Goal: Task Accomplishment & Management: Manage account settings

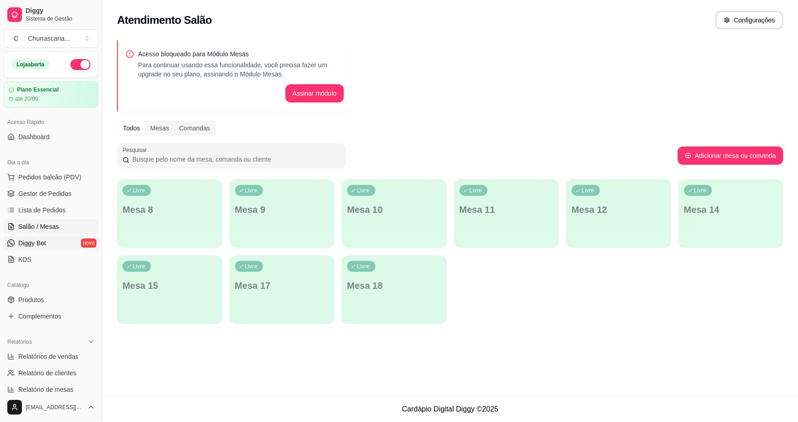
click at [47, 246] on link "Diggy Bot novo" at bounding box center [51, 242] width 95 height 15
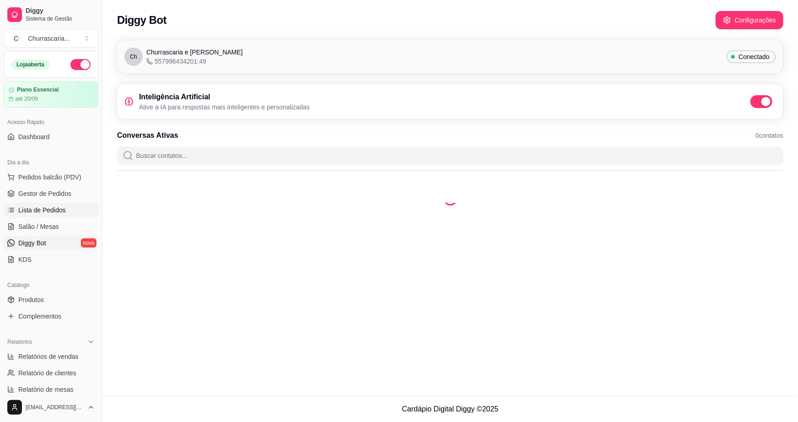
click at [54, 215] on link "Lista de Pedidos" at bounding box center [51, 210] width 95 height 15
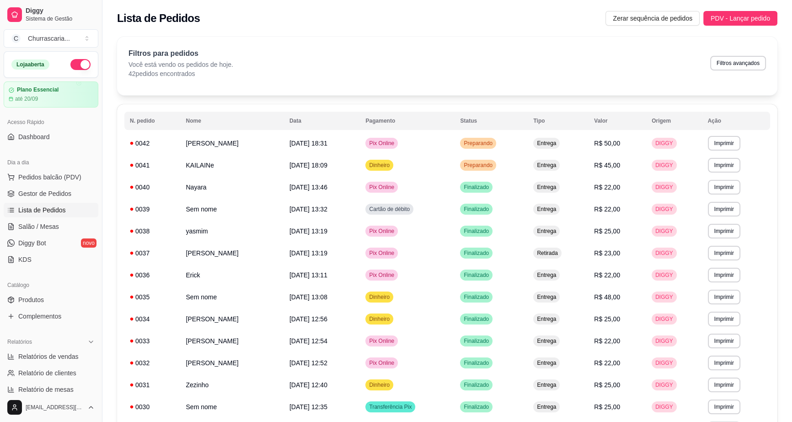
click at [55, 206] on span "Lista de Pedidos" at bounding box center [42, 209] width 48 height 9
click at [56, 194] on span "Gestor de Pedidos" at bounding box center [44, 193] width 53 height 9
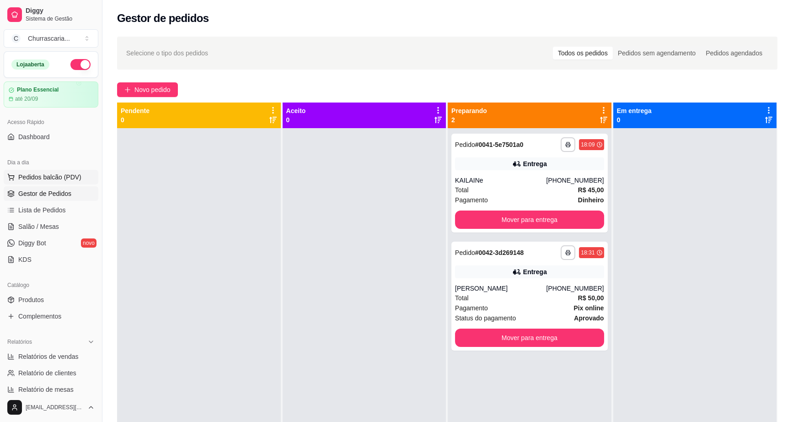
click at [58, 181] on span "Pedidos balcão (PDV)" at bounding box center [49, 176] width 63 height 9
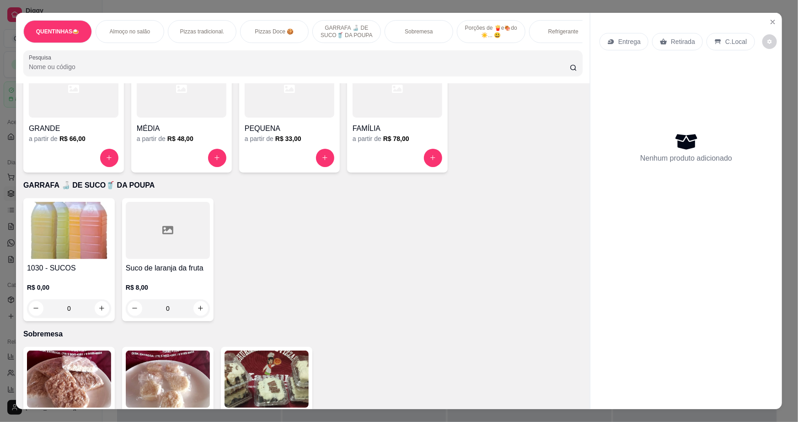
scroll to position [623, 0]
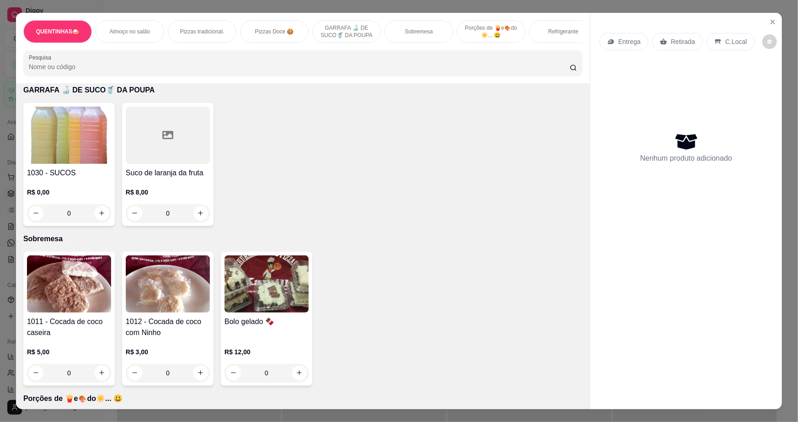
click at [226, 29] on div "Pizzas tradicional." at bounding box center [202, 31] width 69 height 23
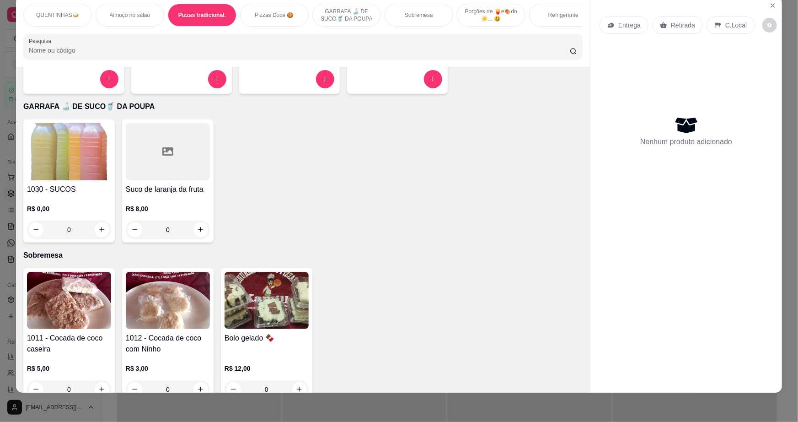
scroll to position [504, 0]
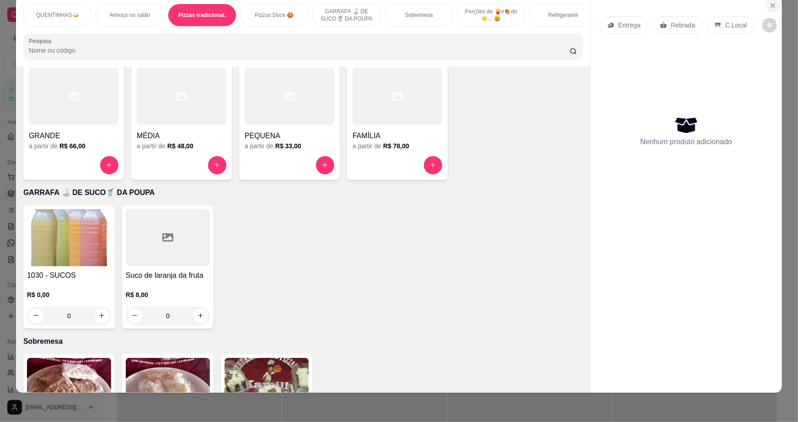
click at [769, 5] on icon "Close" at bounding box center [772, 5] width 7 height 7
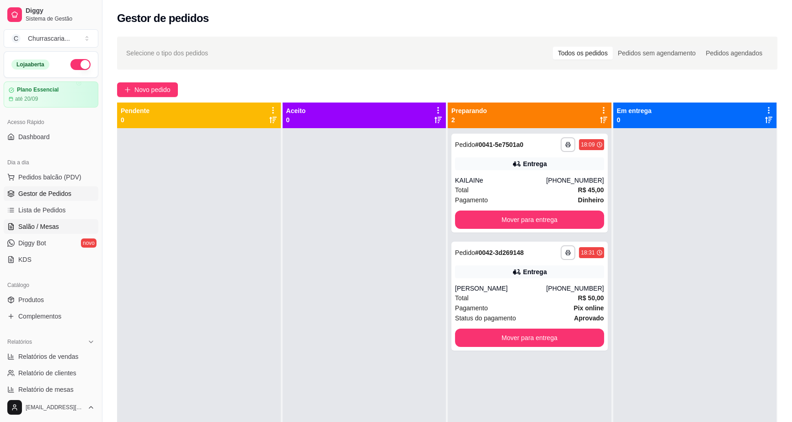
click at [53, 222] on span "Salão / Mesas" at bounding box center [38, 226] width 41 height 9
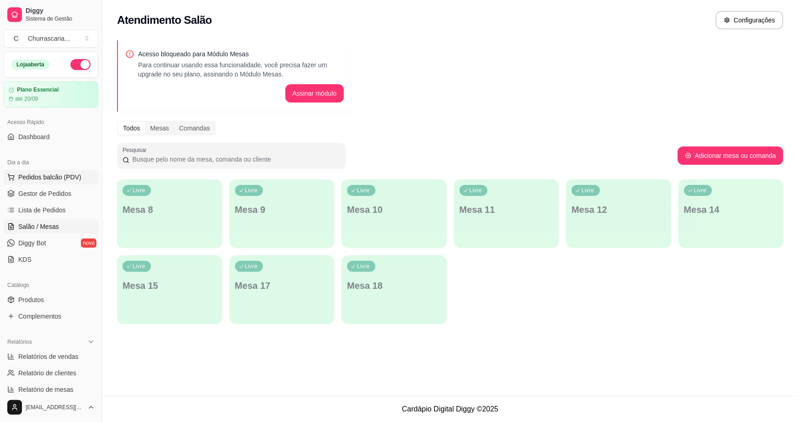
click at [59, 173] on span "Pedidos balcão (PDV)" at bounding box center [49, 176] width 63 height 9
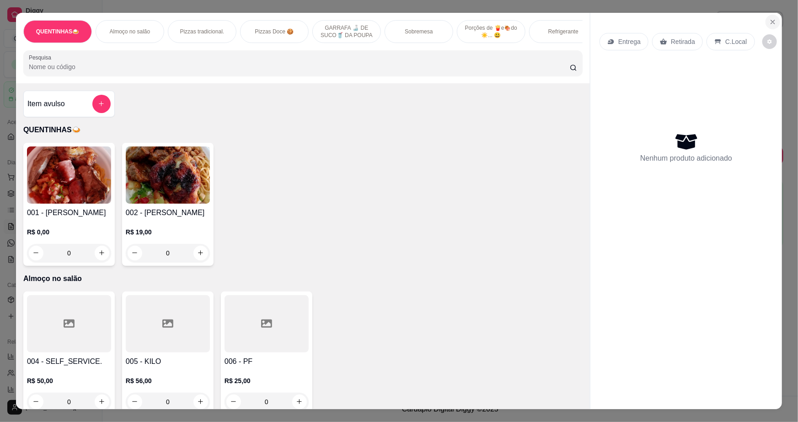
click at [771, 21] on icon "Close" at bounding box center [773, 22] width 4 height 4
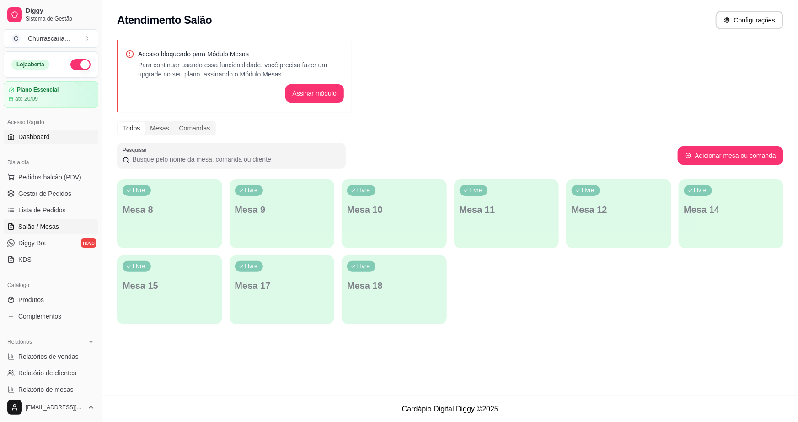
click at [57, 138] on link "Dashboard" at bounding box center [51, 136] width 95 height 15
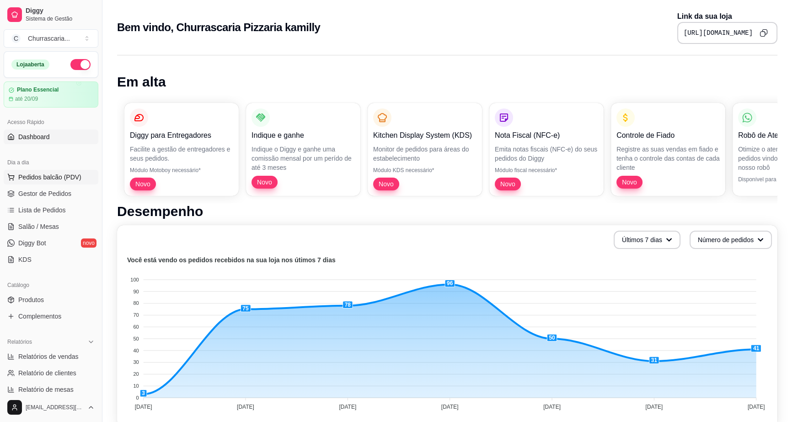
click at [59, 180] on span "Pedidos balcão (PDV)" at bounding box center [49, 176] width 63 height 9
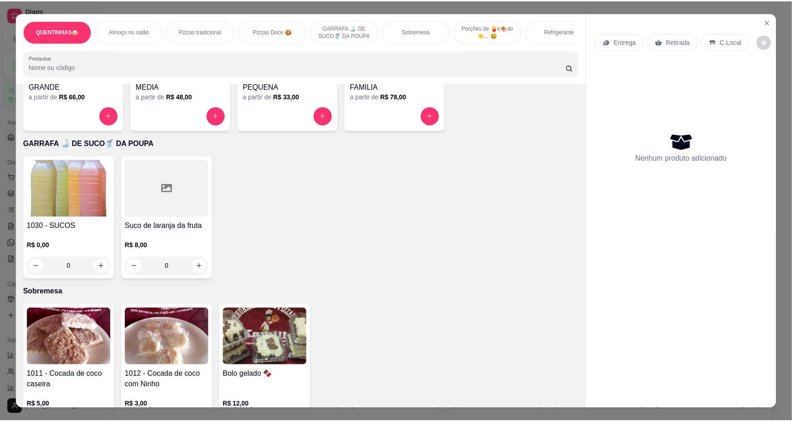
scroll to position [665, 0]
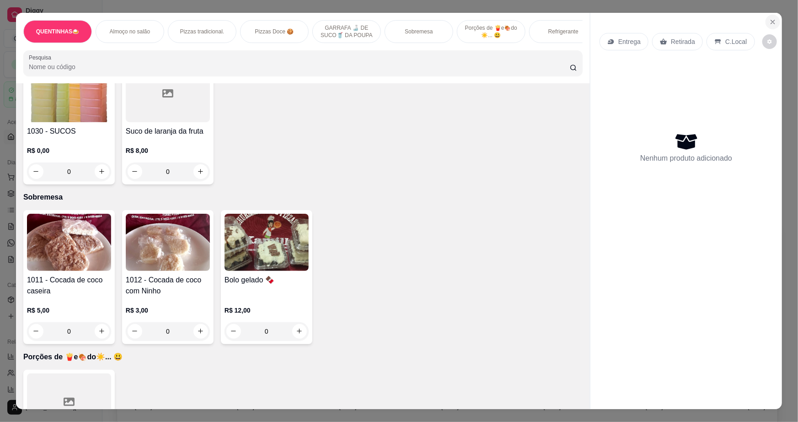
click at [765, 22] on button "Close" at bounding box center [772, 22] width 15 height 15
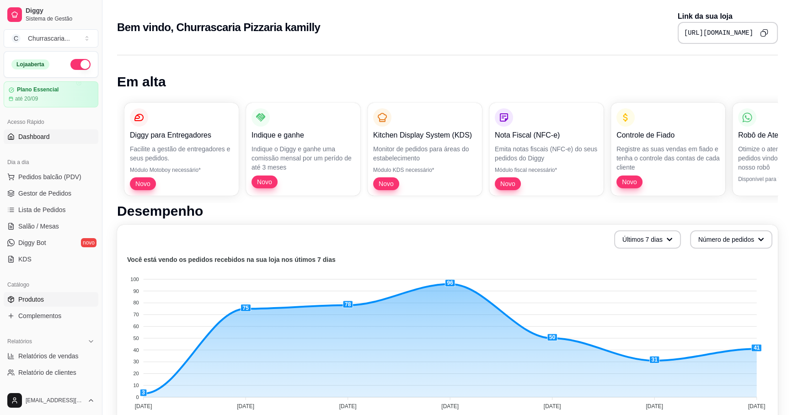
click at [59, 304] on link "Produtos" at bounding box center [51, 299] width 95 height 15
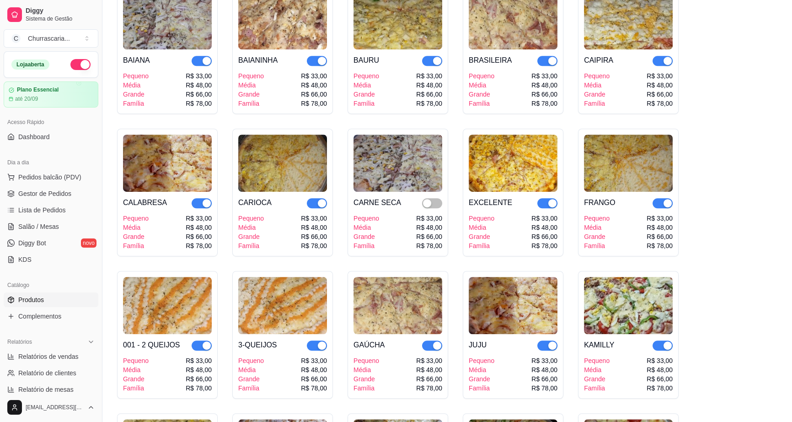
scroll to position [706, 0]
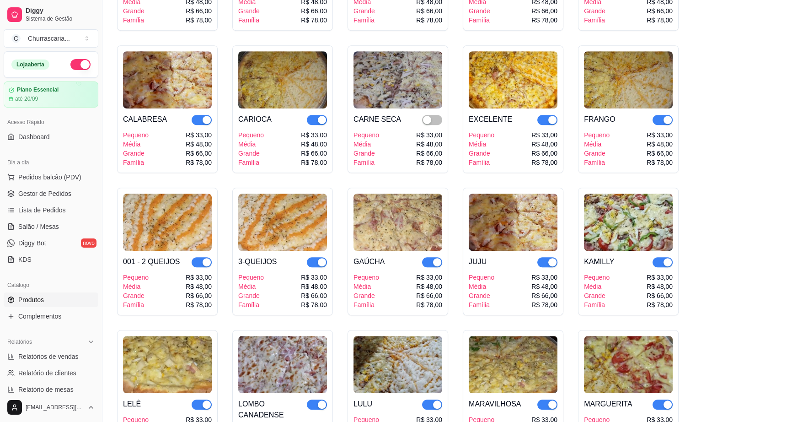
click at [410, 114] on div "CARNE SECA" at bounding box center [397, 119] width 89 height 11
click at [427, 116] on div "button" at bounding box center [427, 120] width 8 height 8
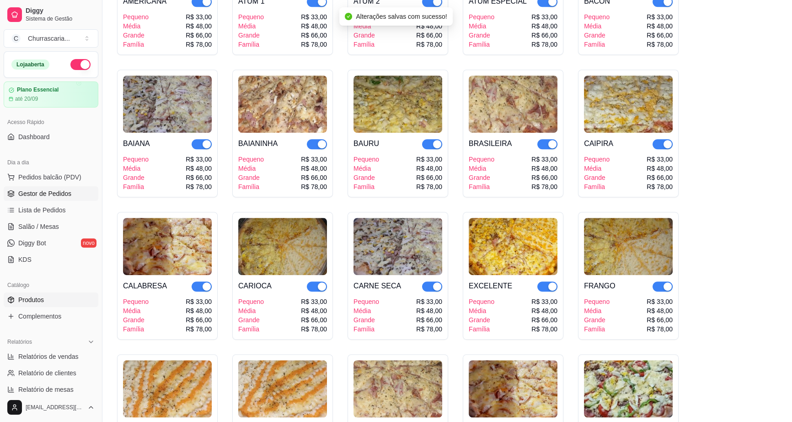
click at [50, 198] on link "Gestor de Pedidos" at bounding box center [51, 193] width 95 height 15
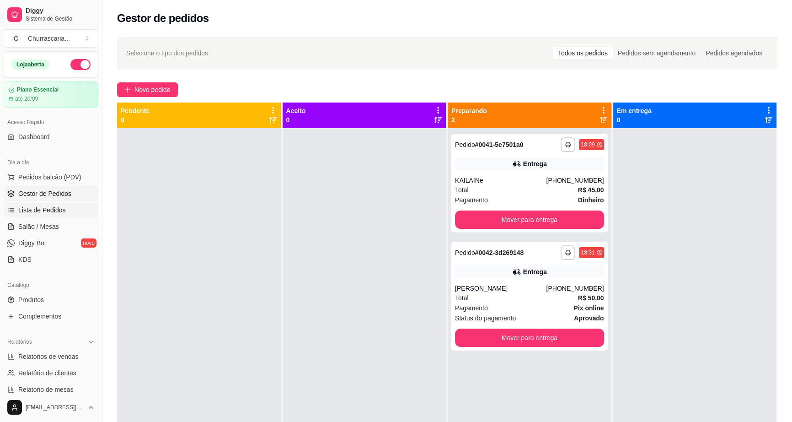
click at [47, 209] on span "Lista de Pedidos" at bounding box center [42, 209] width 48 height 9
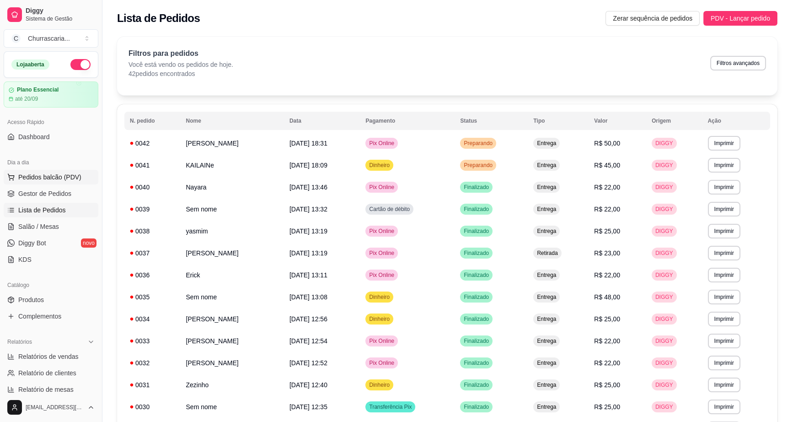
click at [59, 178] on span "Pedidos balcão (PDV)" at bounding box center [49, 176] width 63 height 9
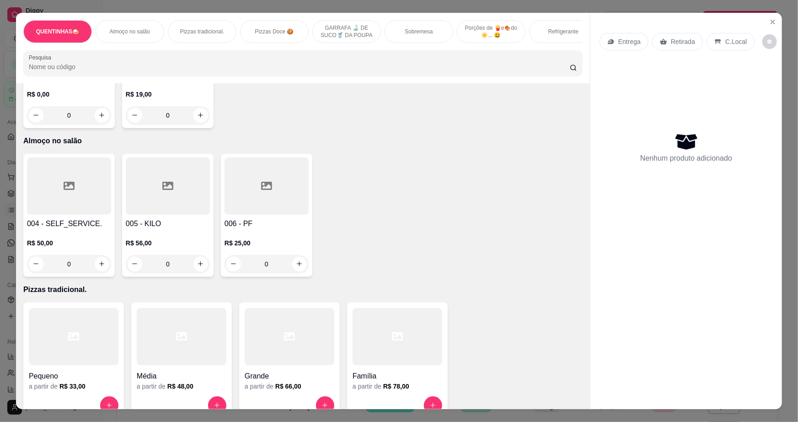
scroll to position [166, 0]
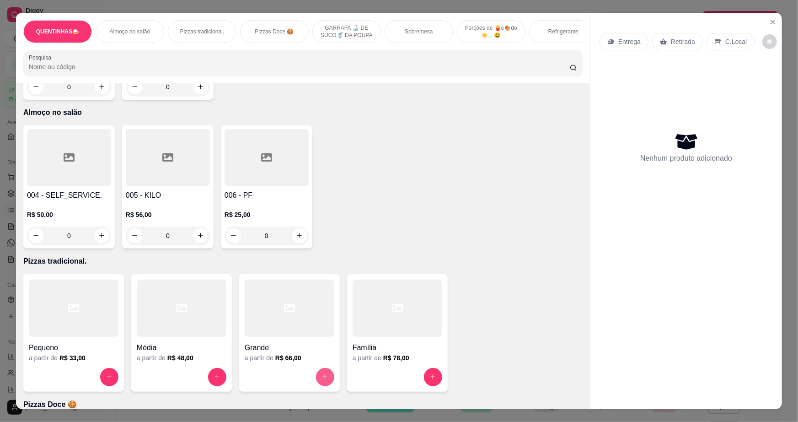
click at [325, 386] on button "increase-product-quantity" at bounding box center [325, 377] width 18 height 18
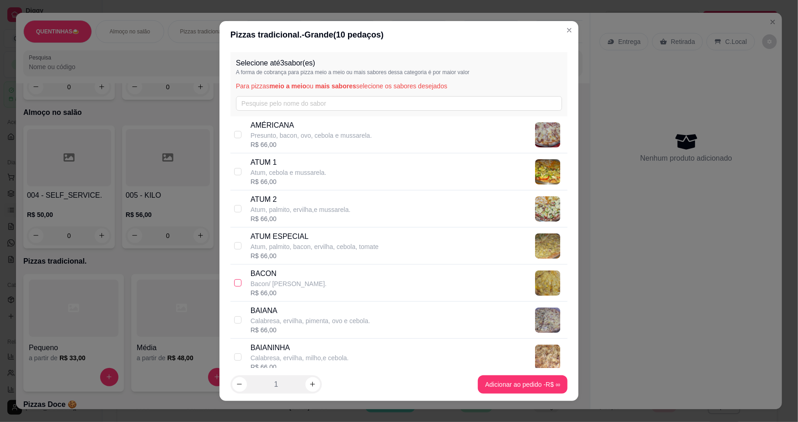
click at [235, 279] on input "checkbox" at bounding box center [237, 282] width 7 height 7
checkbox input "true"
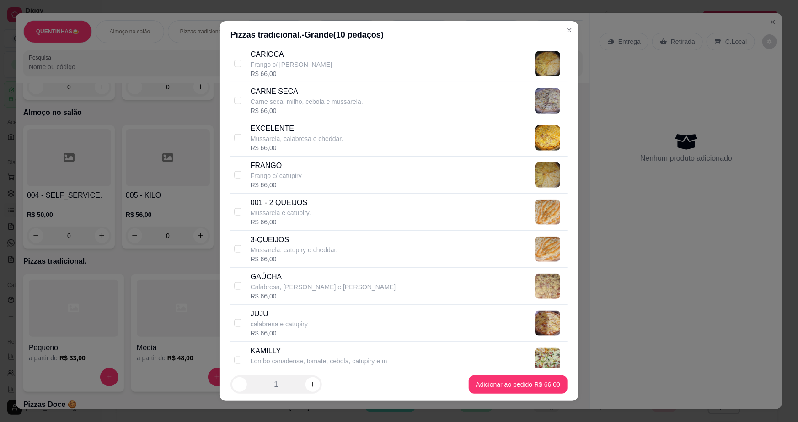
scroll to position [457, 0]
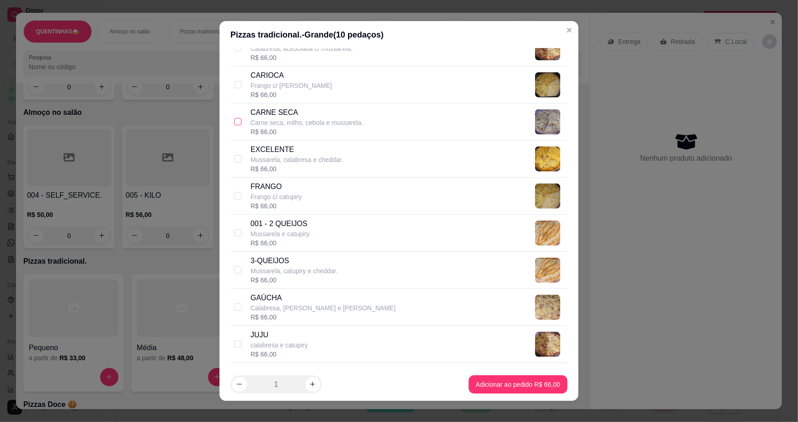
click at [234, 121] on input "checkbox" at bounding box center [237, 121] width 7 height 7
checkbox input "true"
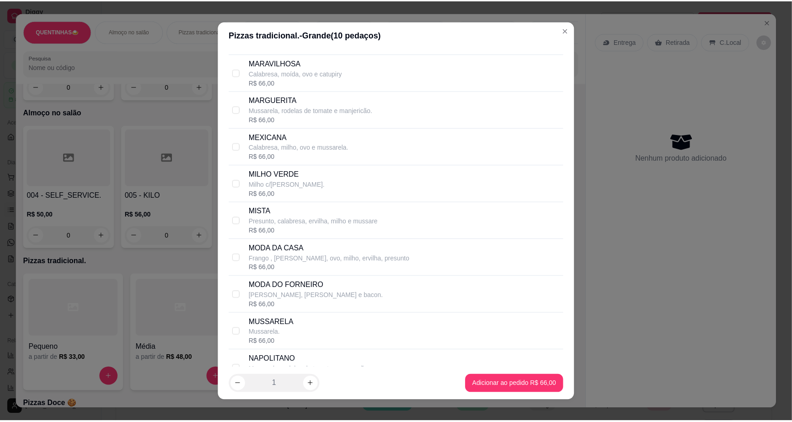
scroll to position [914, 0]
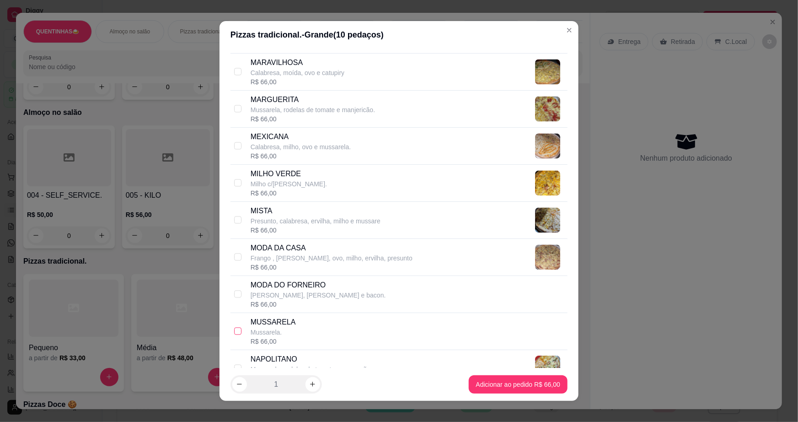
click at [234, 328] on input "checkbox" at bounding box center [237, 330] width 7 height 7
checkbox input "true"
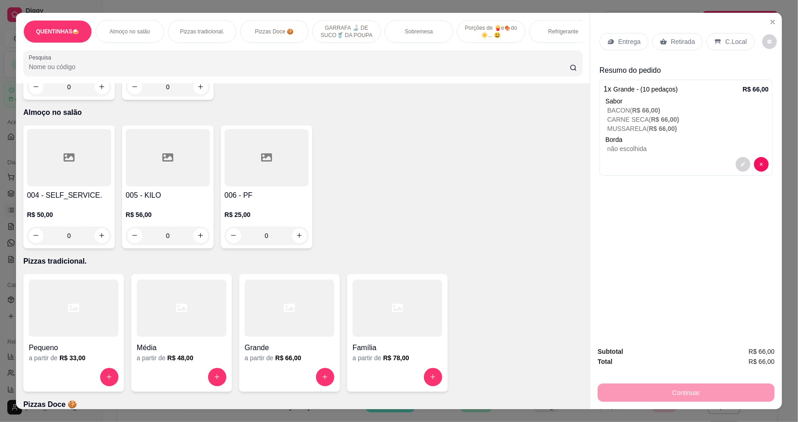
click at [625, 40] on p "Entrega" at bounding box center [629, 41] width 22 height 9
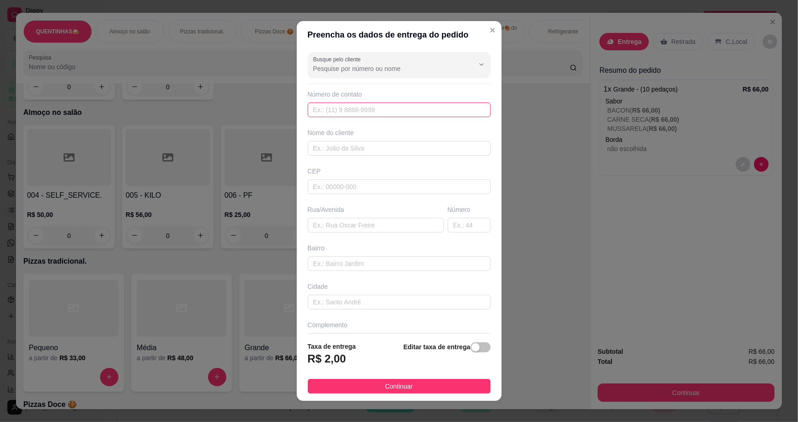
click at [324, 110] on input "text" at bounding box center [399, 109] width 183 height 15
click at [351, 153] on input "text" at bounding box center [399, 148] width 183 height 15
type input "grilo"
click at [324, 225] on input "text" at bounding box center [376, 225] width 136 height 15
click at [323, 225] on input "rua [PERSON_NAME]" at bounding box center [376, 225] width 136 height 15
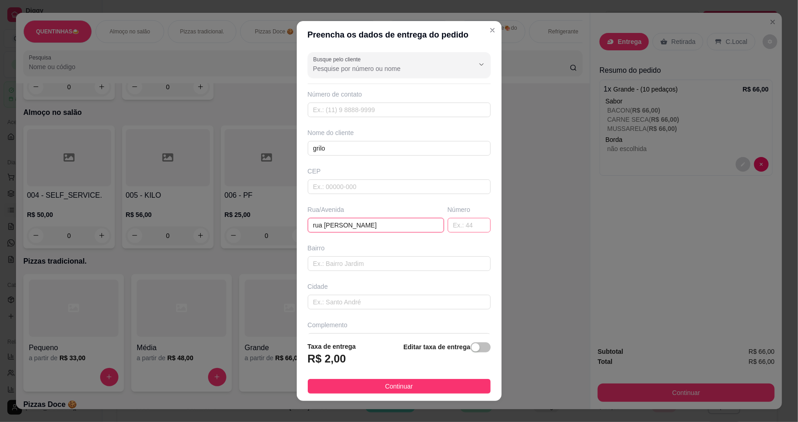
type input "rua [PERSON_NAME]"
click at [448, 223] on input "text" at bounding box center [469, 225] width 43 height 15
type input "14"
click at [321, 262] on input "text" at bounding box center [399, 263] width 183 height 15
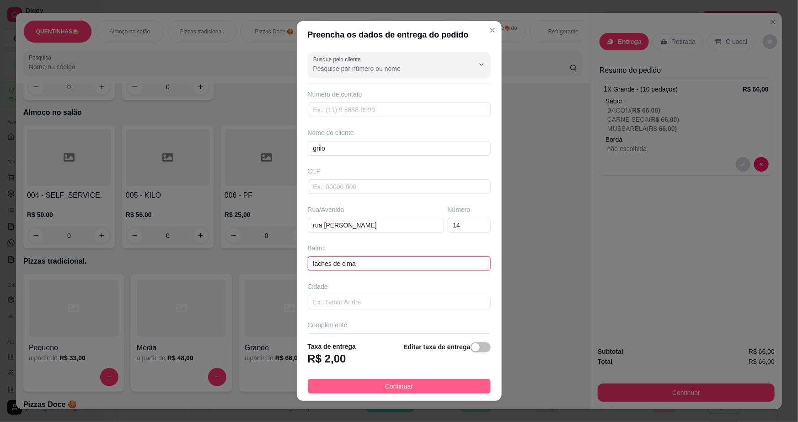
type input "laches de cima"
click at [392, 387] on span "Continuar" at bounding box center [399, 386] width 28 height 10
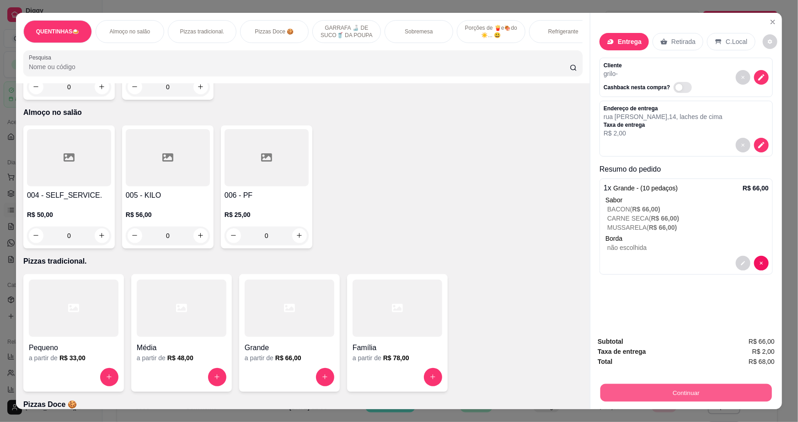
click at [691, 391] on button "Continuar" at bounding box center [685, 393] width 171 height 18
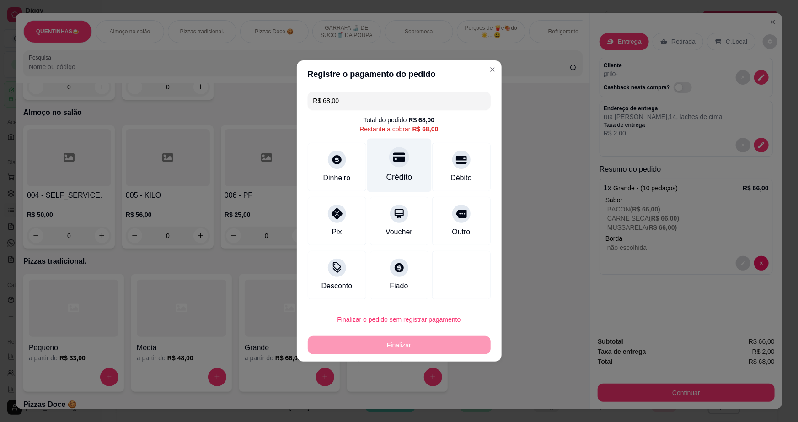
click at [394, 169] on div "Crédito" at bounding box center [399, 165] width 64 height 53
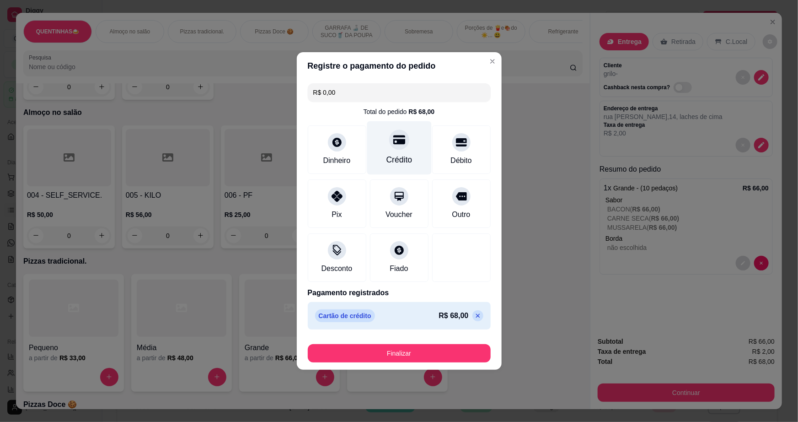
click at [396, 158] on div "Crédito" at bounding box center [399, 160] width 26 height 12
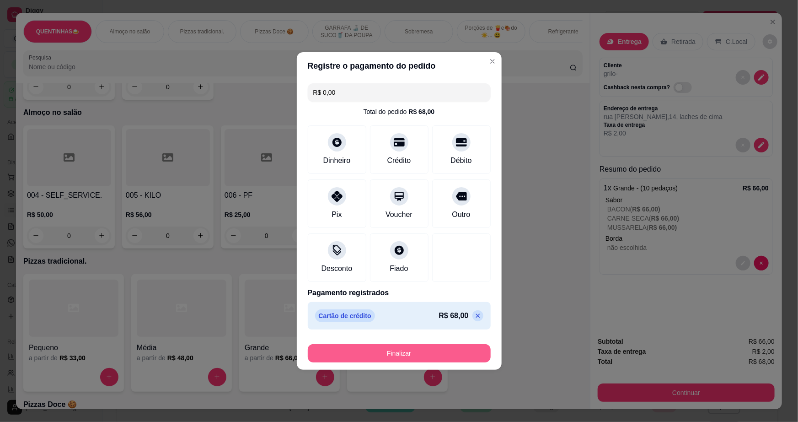
click at [406, 353] on button "Finalizar" at bounding box center [399, 353] width 183 height 18
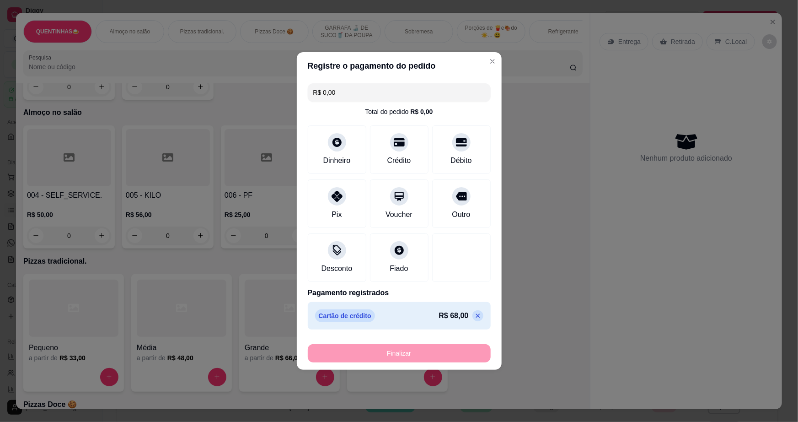
type input "-R$ 68,00"
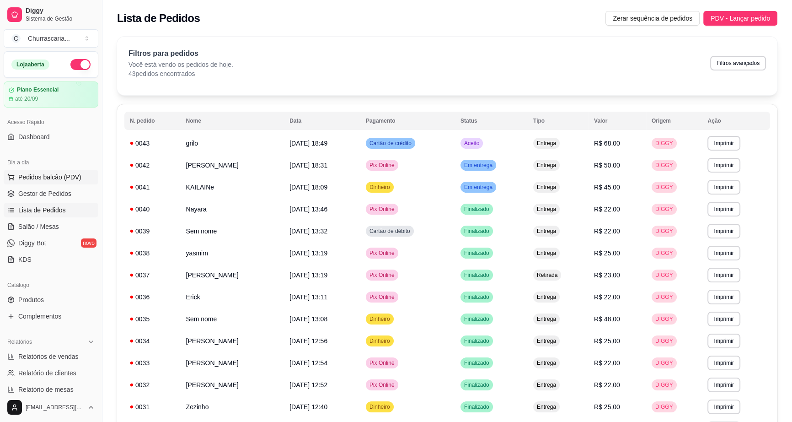
click at [64, 176] on span "Pedidos balcão (PDV)" at bounding box center [49, 176] width 63 height 9
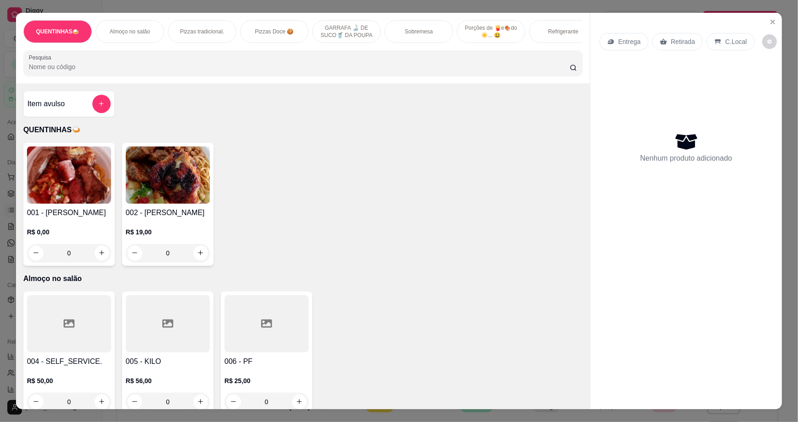
click at [63, 190] on img at bounding box center [69, 174] width 84 height 57
click at [769, 24] on icon "Close" at bounding box center [772, 21] width 7 height 7
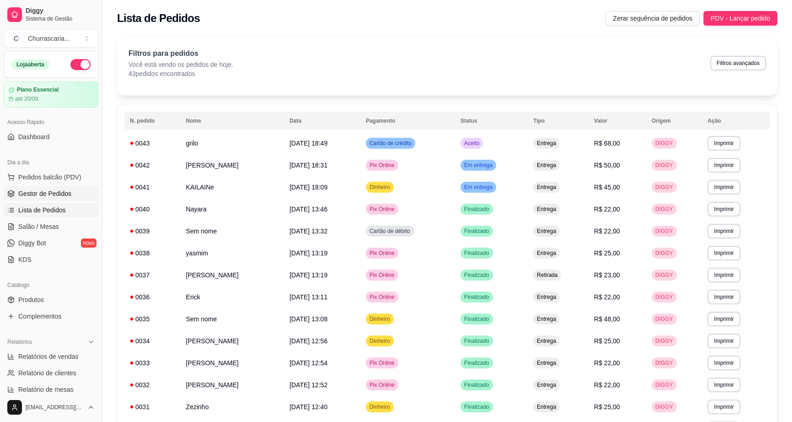
click at [64, 199] on link "Gestor de Pedidos" at bounding box center [51, 193] width 95 height 15
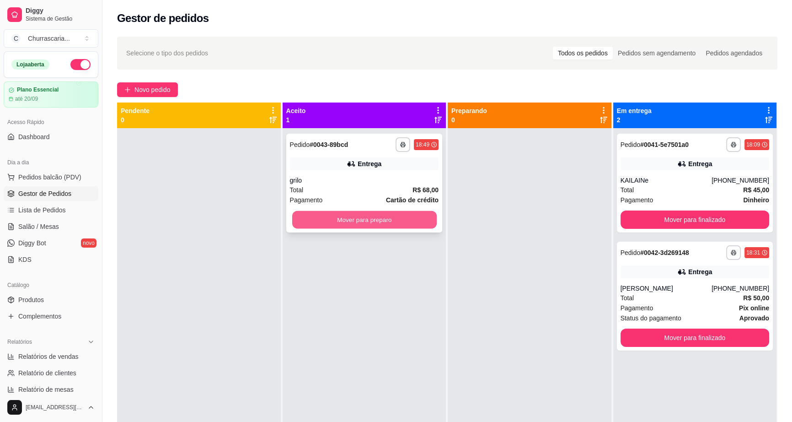
click at [368, 223] on button "Mover para preparo" at bounding box center [364, 220] width 144 height 18
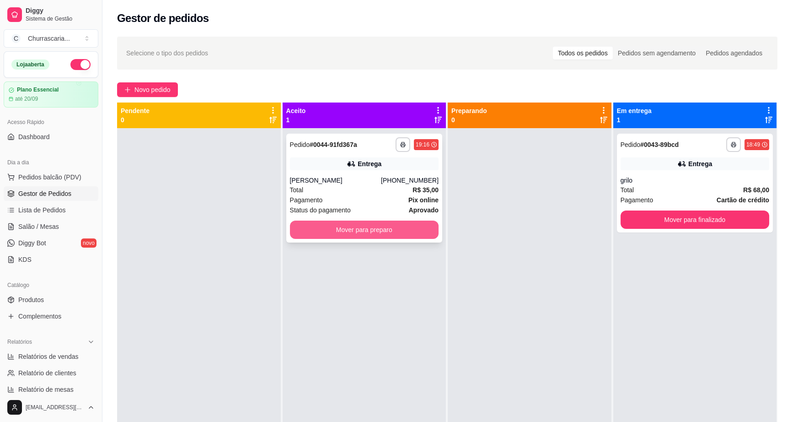
click at [375, 233] on button "Mover para preparo" at bounding box center [364, 229] width 149 height 18
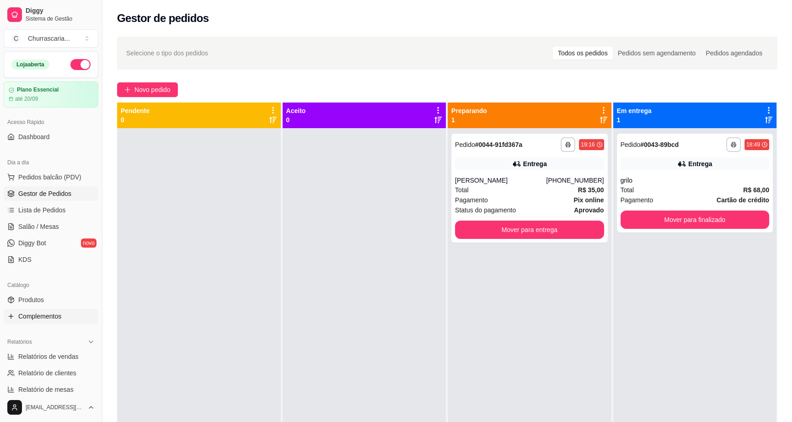
drag, startPoint x: 49, startPoint y: 304, endPoint x: 79, endPoint y: 311, distance: 30.6
click at [49, 304] on link "Produtos" at bounding box center [51, 299] width 95 height 15
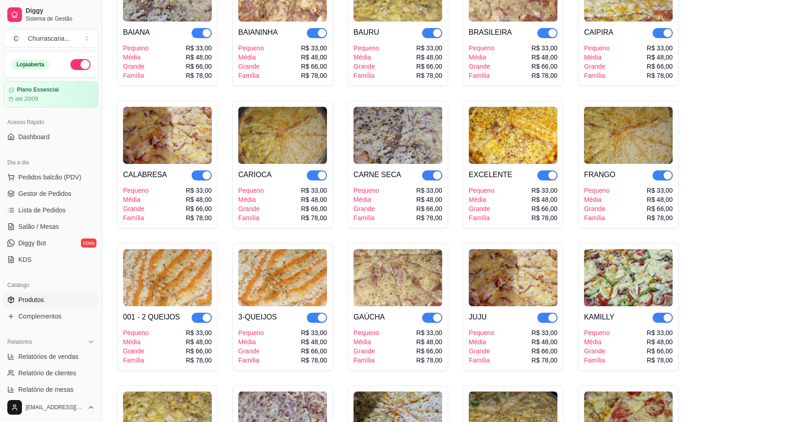
scroll to position [665, 0]
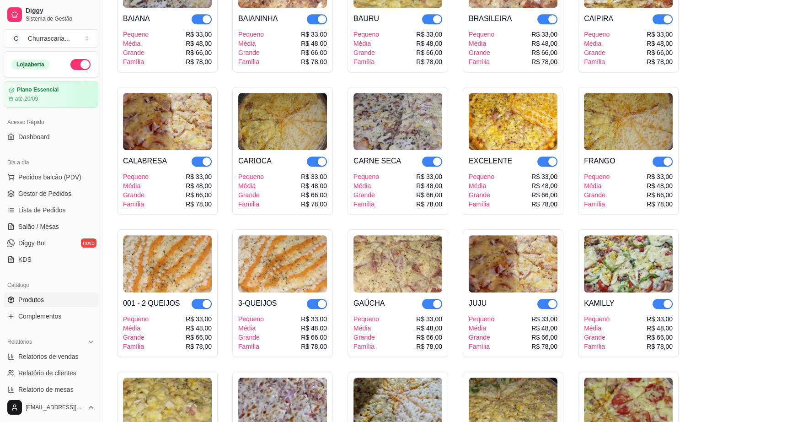
click at [438, 150] on div "CARNE SECA Pequeno Média Grande Família R$ 33,00 R$ 48,00 R$ 66,00 R$ 78,00" at bounding box center [397, 179] width 89 height 59
click at [430, 156] on span "button" at bounding box center [432, 161] width 20 height 10
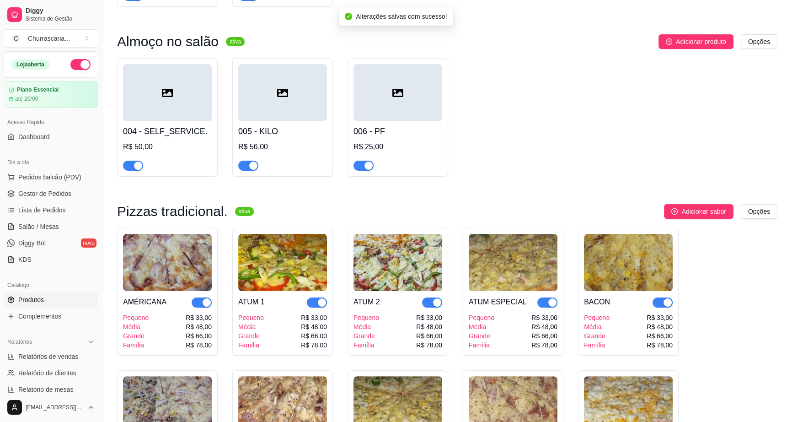
scroll to position [83, 0]
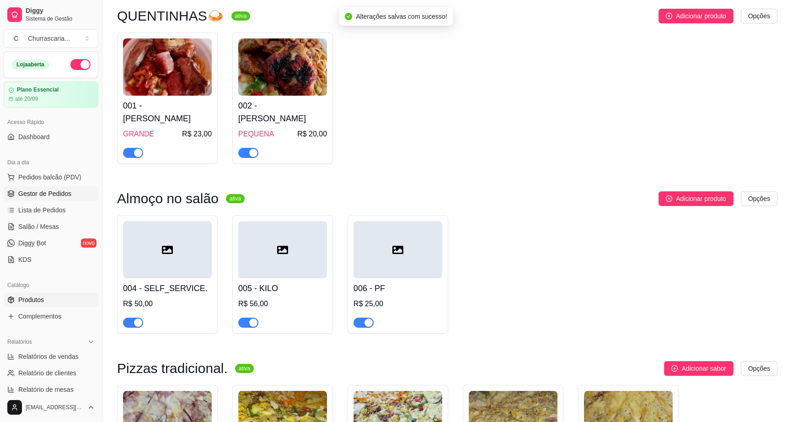
click at [20, 191] on span "Gestor de Pedidos" at bounding box center [44, 193] width 53 height 9
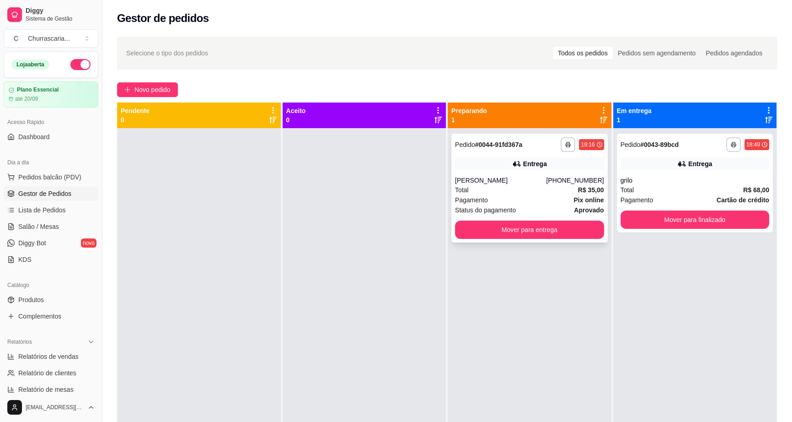
click at [475, 209] on span "Status do pagamento" at bounding box center [485, 210] width 61 height 10
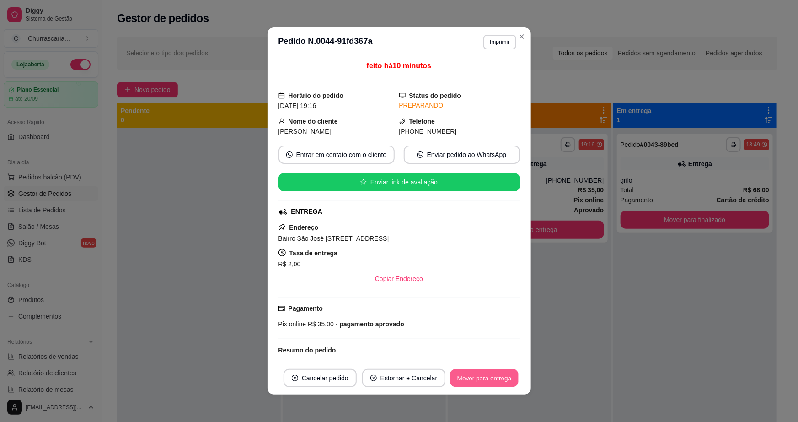
click at [492, 379] on button "Mover para entrega" at bounding box center [484, 378] width 69 height 18
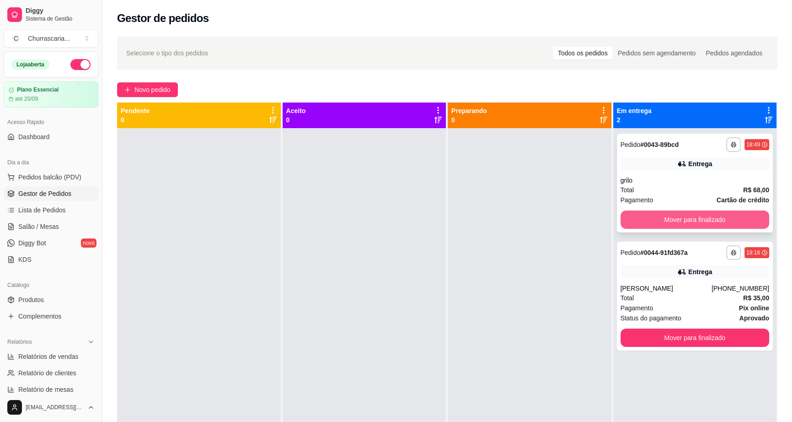
click at [709, 220] on button "Mover para finalizado" at bounding box center [694, 219] width 149 height 18
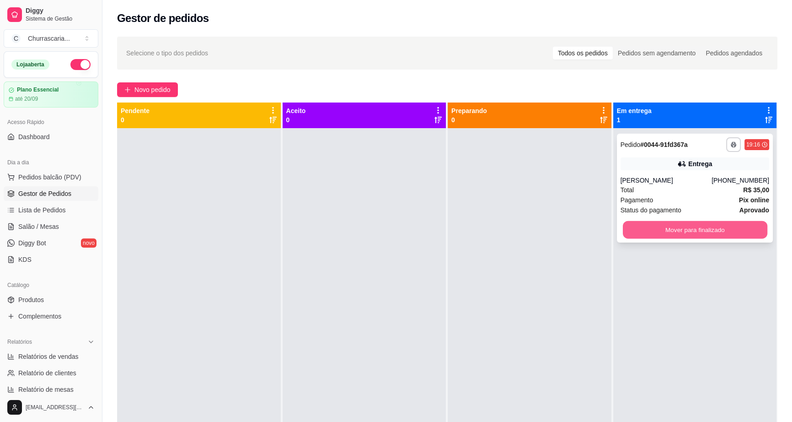
click at [726, 226] on button "Mover para finalizado" at bounding box center [694, 230] width 144 height 18
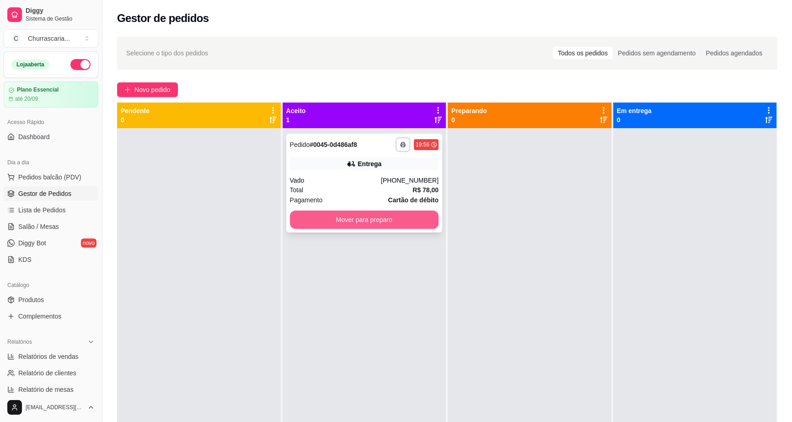
click at [329, 219] on button "Mover para preparo" at bounding box center [364, 219] width 149 height 18
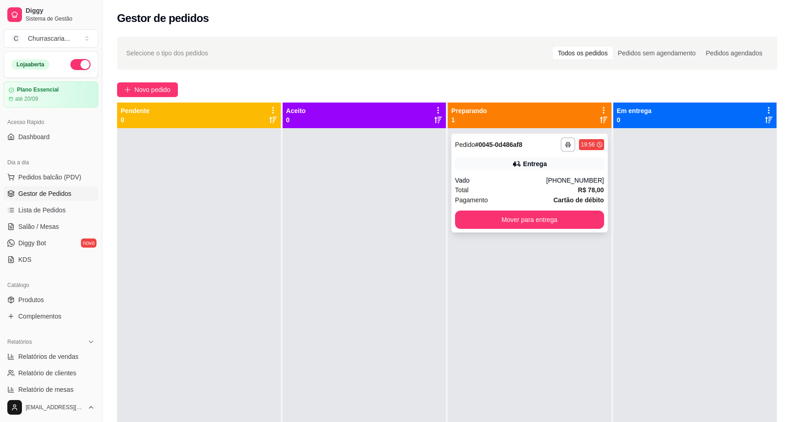
click at [455, 200] on span "Pagamento" at bounding box center [471, 200] width 33 height 10
click at [488, 201] on div "Pagamento Cartão de débito" at bounding box center [529, 200] width 149 height 10
click at [540, 218] on button "Mover para entrega" at bounding box center [529, 220] width 144 height 18
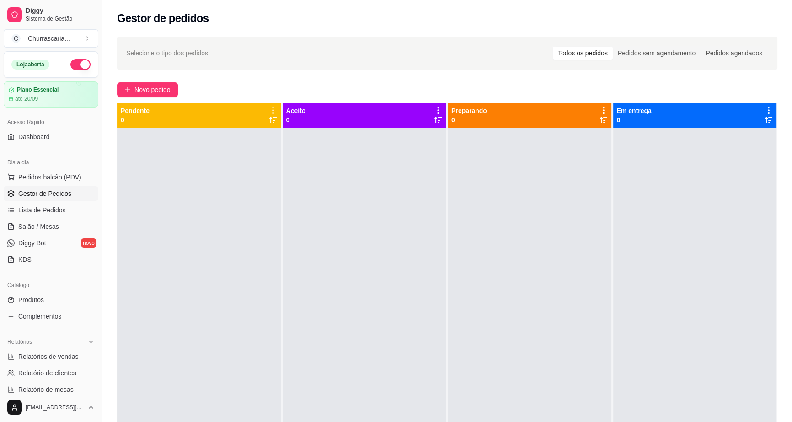
click at [540, 218] on div at bounding box center [530, 339] width 164 height 422
